Goal: Navigation & Orientation: Find specific page/section

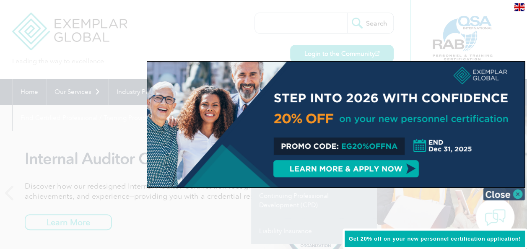
click at [515, 193] on img at bounding box center [504, 194] width 42 height 13
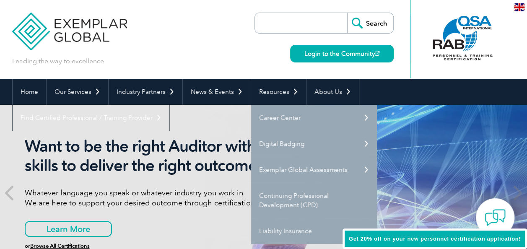
click at [222, 45] on div "Leading the way to excellence Search" at bounding box center [263, 39] width 503 height 79
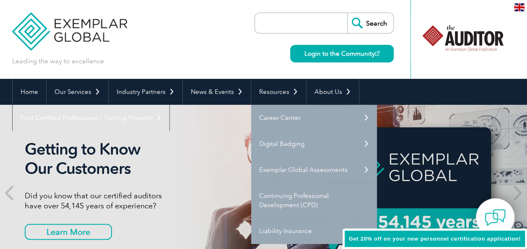
click at [240, 59] on div "Leading the way to excellence Search" at bounding box center [263, 39] width 503 height 79
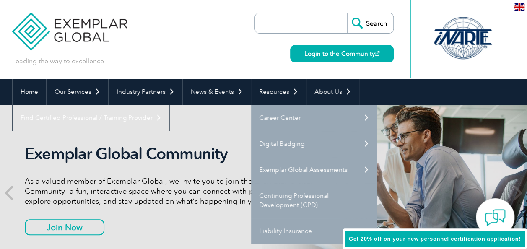
click at [272, 61] on div "Search Login to the Community" at bounding box center [323, 39] width 139 height 79
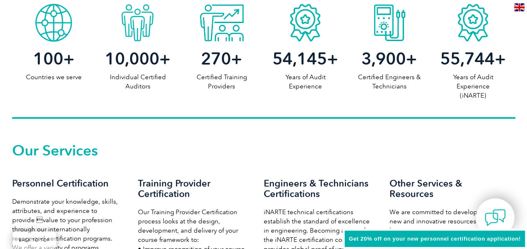
scroll to position [461, 0]
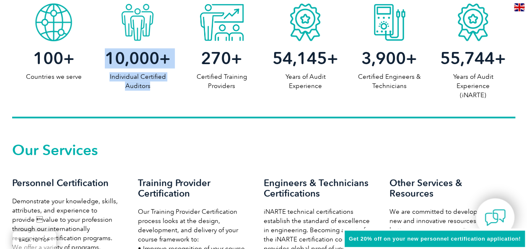
drag, startPoint x: 104, startPoint y: 52, endPoint x: 158, endPoint y: 88, distance: 65.3
click at [158, 88] on div "10,000 + Individual Certified Auditors" at bounding box center [138, 65] width 84 height 49
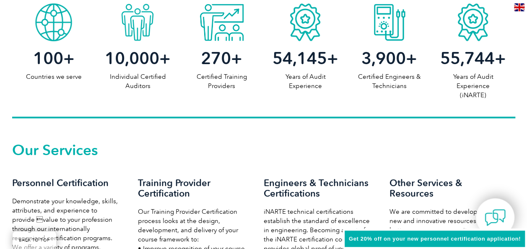
drag, startPoint x: 158, startPoint y: 88, endPoint x: 109, endPoint y: 101, distance: 51.0
click at [109, 101] on div "100 + Countries we serve 10,000 + Individual Certified Auditors 270 + Certified…" at bounding box center [263, 58] width 503 height 119
click at [124, 54] on span "10,000" at bounding box center [132, 58] width 54 height 20
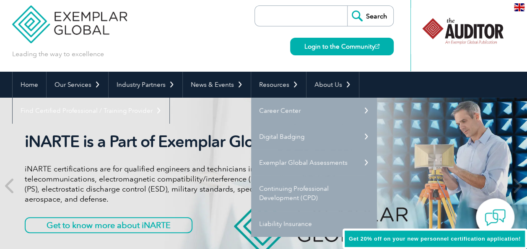
scroll to position [0, 0]
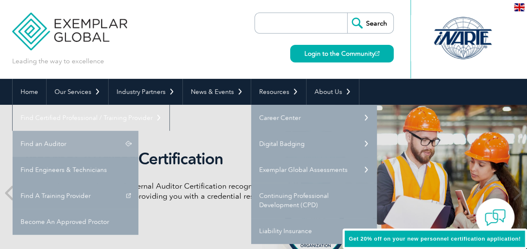
click at [138, 131] on link "Find an Auditor" at bounding box center [76, 144] width 126 height 26
